Goal: Information Seeking & Learning: Learn about a topic

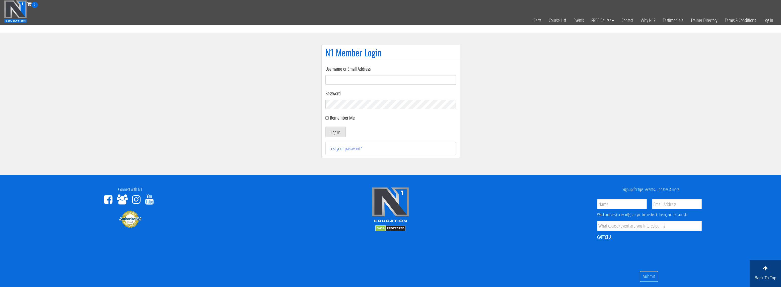
click at [334, 82] on input "Username or Email Address" at bounding box center [391, 80] width 131 height 10
type input "[EMAIL_ADDRESS][DOMAIN_NAME]"
click at [332, 140] on div "Username or Email Address 7odan7@gmail.com Password Remember Me Log In Lost you…" at bounding box center [391, 110] width 131 height 90
click at [337, 137] on button "Log In" at bounding box center [336, 132] width 20 height 11
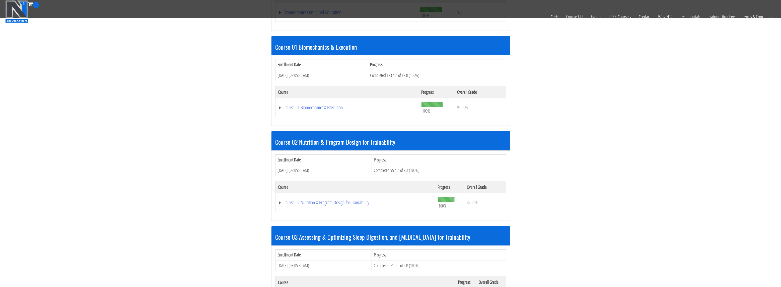
scroll to position [151, 0]
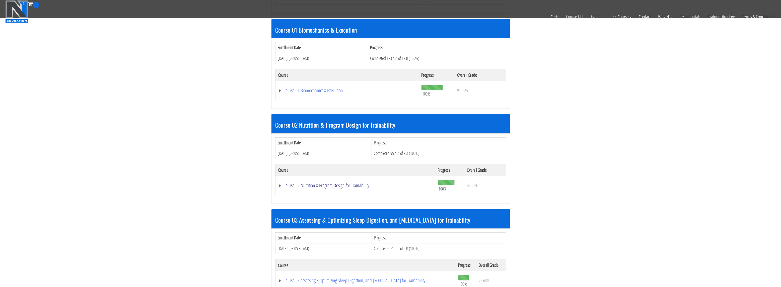
click at [341, 184] on link "Course 02 Nutrition & Program Design for Trainability" at bounding box center [355, 185] width 155 height 5
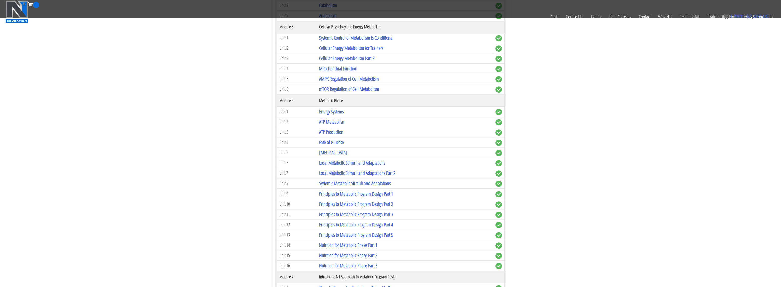
scroll to position [427, 0]
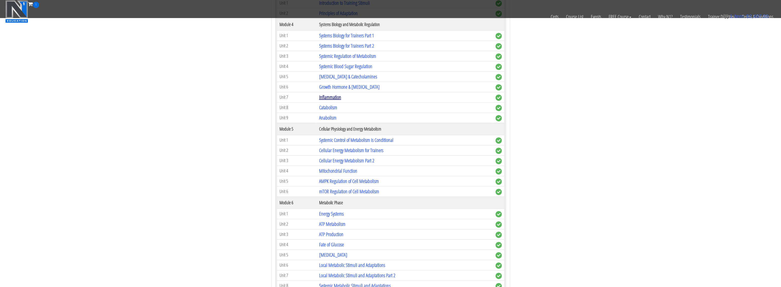
click at [337, 96] on link "Inflammation" at bounding box center [330, 97] width 22 height 7
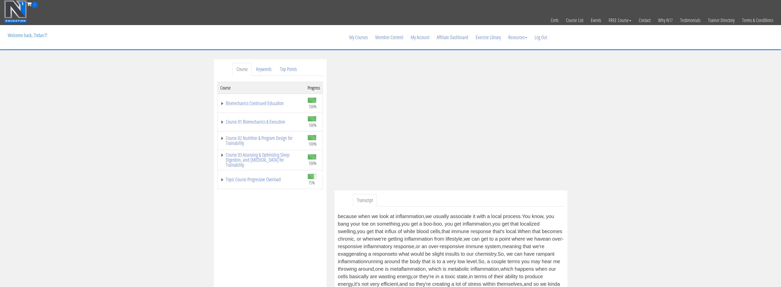
scroll to position [25, 0]
